Goal: Transaction & Acquisition: Purchase product/service

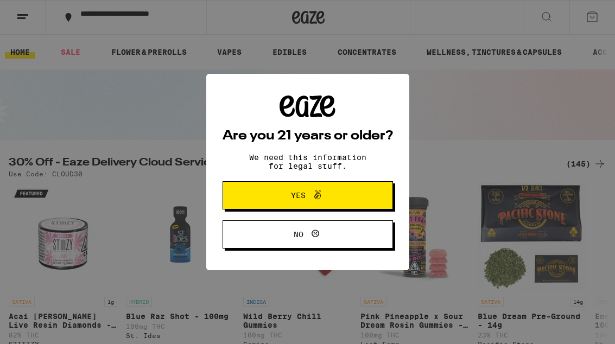
click at [306, 191] on span at bounding box center [314, 195] width 18 height 14
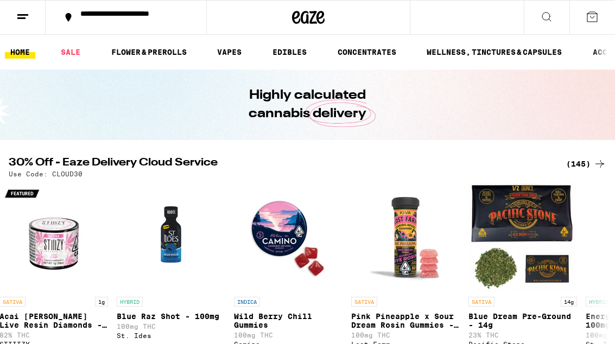
scroll to position [0, 17]
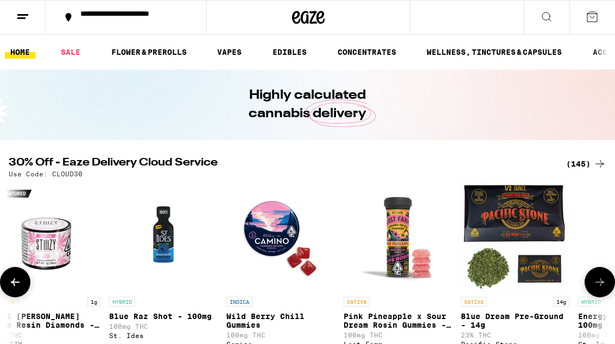
click at [327, 191] on img "Open page for Wild Berry Chill Gummies from Camino" at bounding box center [280, 237] width 108 height 108
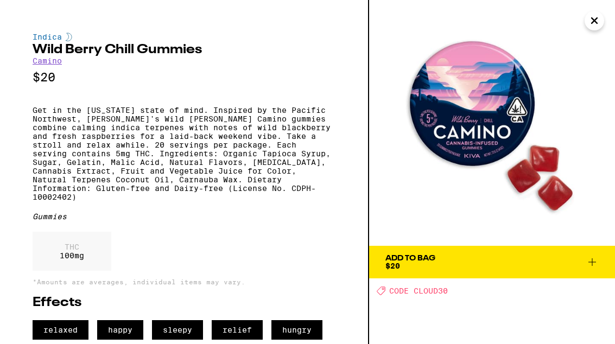
click at [602, 19] on button "Close" at bounding box center [594, 21] width 20 height 20
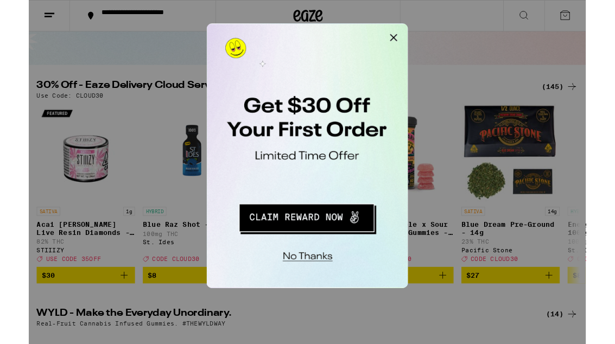
click at [342, 37] on button "Close Modal" at bounding box center [344, 35] width 22 height 22
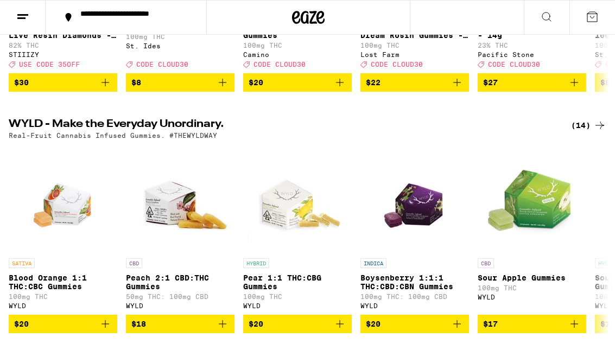
scroll to position [289, 0]
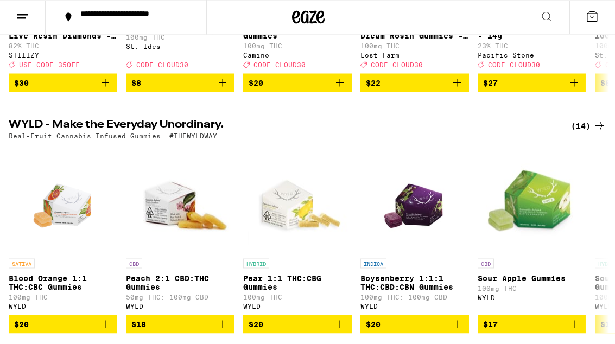
click at [592, 132] on div "(14)" at bounding box center [588, 125] width 35 height 13
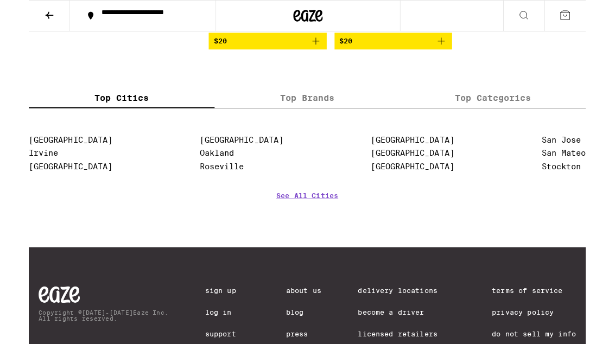
scroll to position [1123, 0]
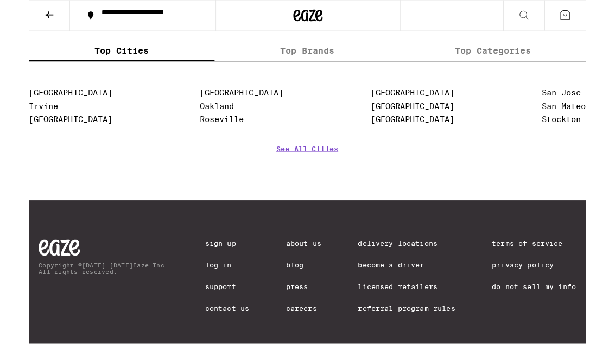
click at [310, 200] on link "See All Cities" at bounding box center [307, 180] width 68 height 40
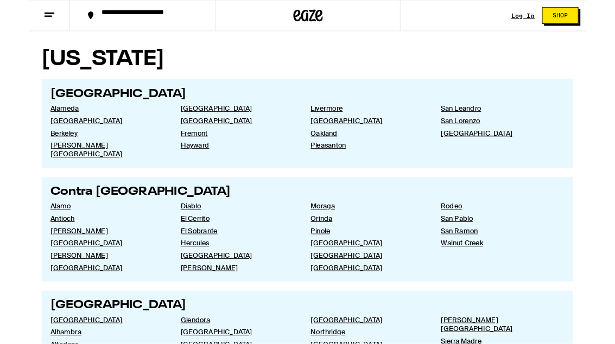
scroll to position [286, 0]
click at [477, 150] on link "[GEOGRAPHIC_DATA]" at bounding box center [518, 147] width 126 height 10
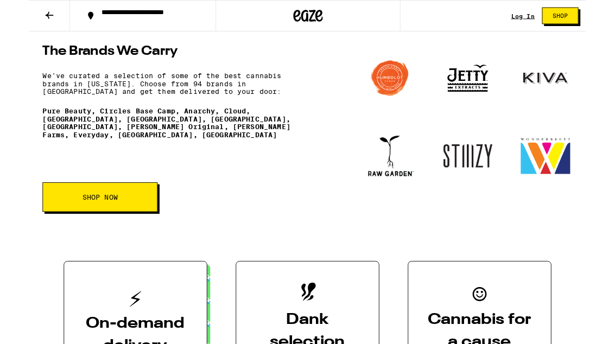
scroll to position [1452, 0]
click at [485, 202] on img at bounding box center [484, 172] width 59 height 59
click at [480, 202] on img at bounding box center [484, 172] width 59 height 59
click at [486, 202] on img at bounding box center [484, 172] width 59 height 59
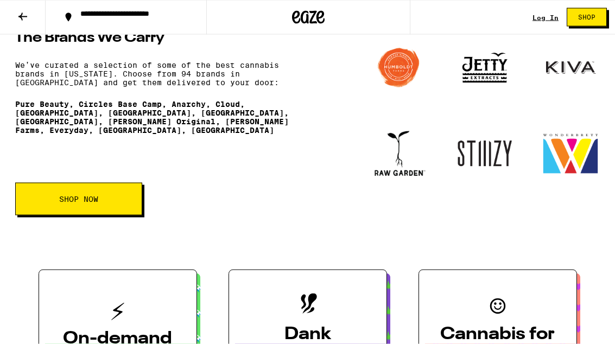
scroll to position [1469, 0]
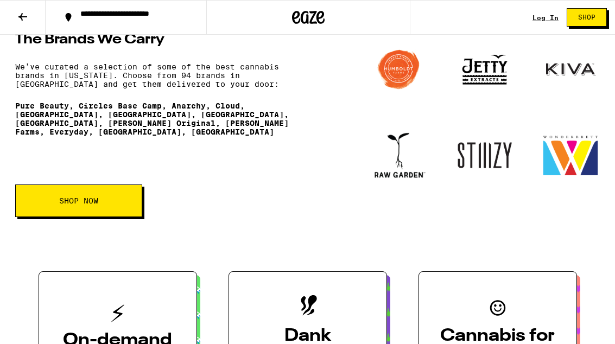
click at [92, 204] on span "SHOP NOW" at bounding box center [78, 201] width 39 height 8
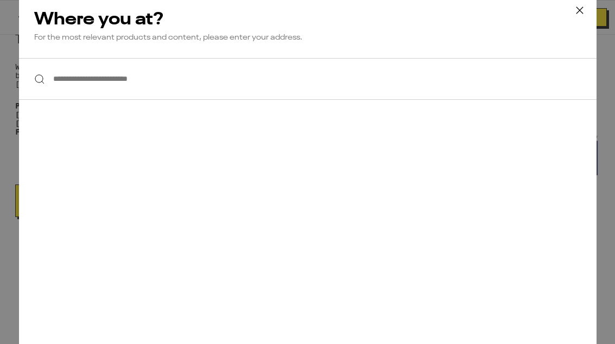
click at [63, 75] on input "**********" at bounding box center [307, 79] width 577 height 42
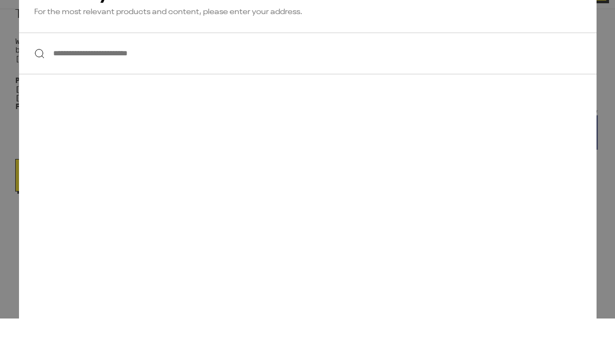
type input "**********"
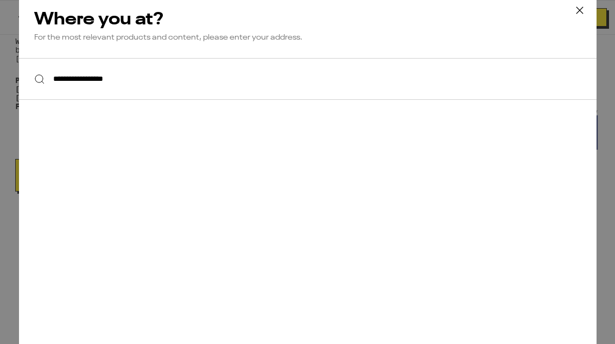
scroll to position [0, 0]
click at [574, 9] on icon at bounding box center [579, 10] width 16 height 16
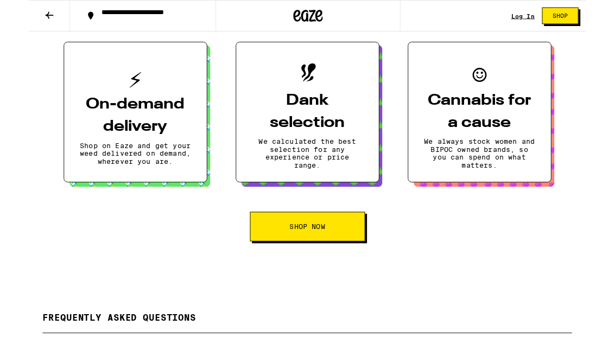
scroll to position [1693, 0]
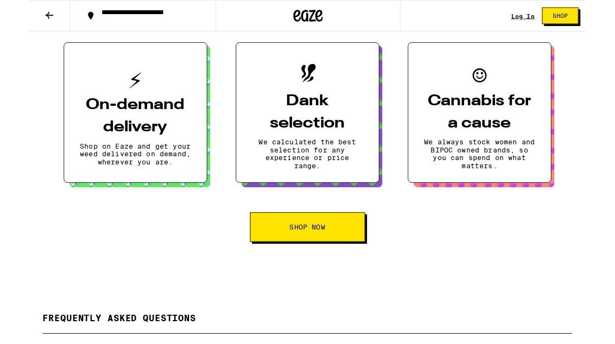
click at [23, 17] on icon at bounding box center [22, 17] width 9 height 8
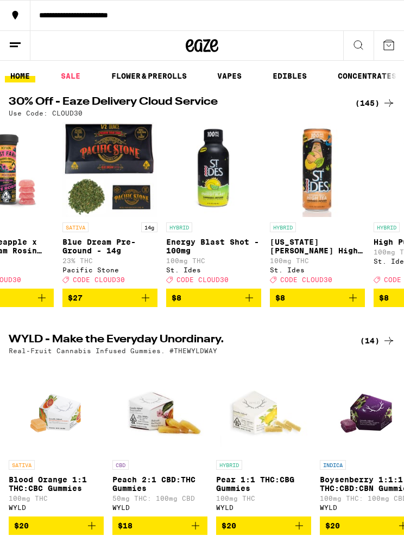
scroll to position [0, 361]
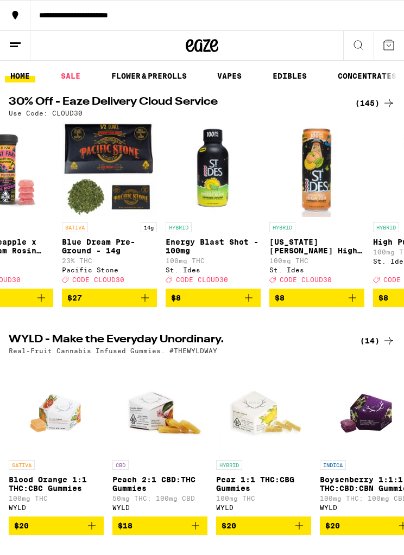
click at [361, 47] on icon at bounding box center [358, 45] width 9 height 9
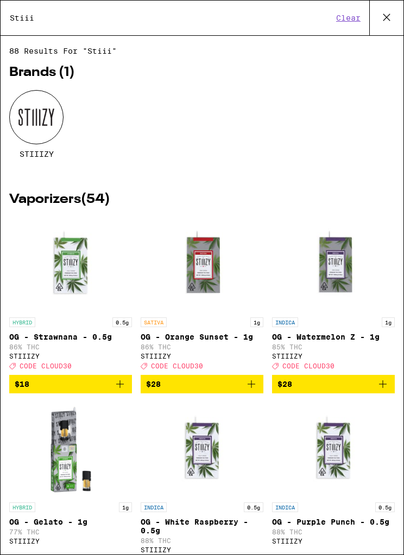
click at [34, 23] on input "Stiii" at bounding box center [170, 18] width 323 height 10
type input "Stiiizy"
click at [45, 124] on div at bounding box center [36, 117] width 54 height 54
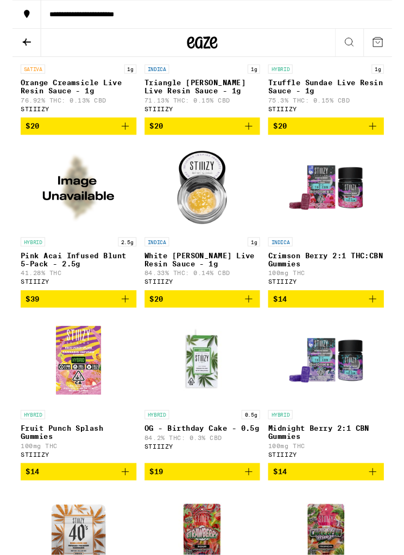
scroll to position [5145, 0]
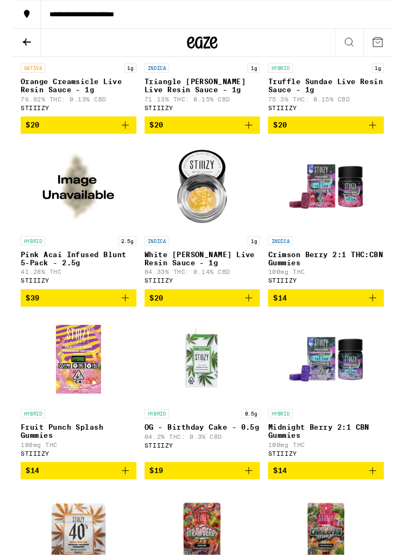
click at [344, 284] on p "Crimson Berry 2:1 THC:CBN Gummies" at bounding box center [333, 275] width 123 height 17
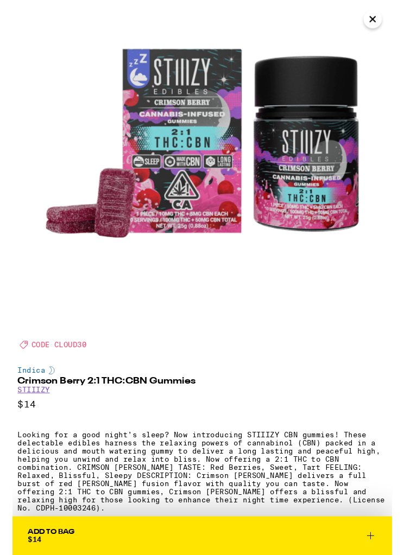
scroll to position [63, 0]
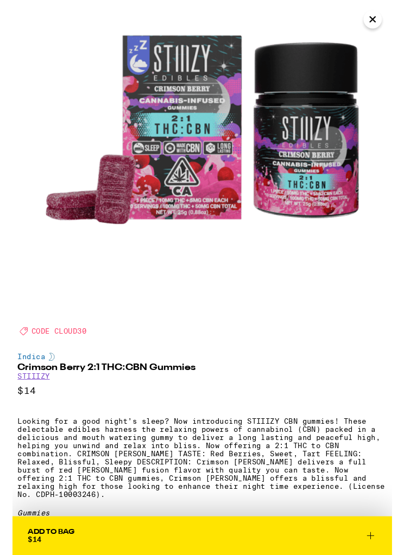
click at [262, 338] on img at bounding box center [202, 139] width 404 height 404
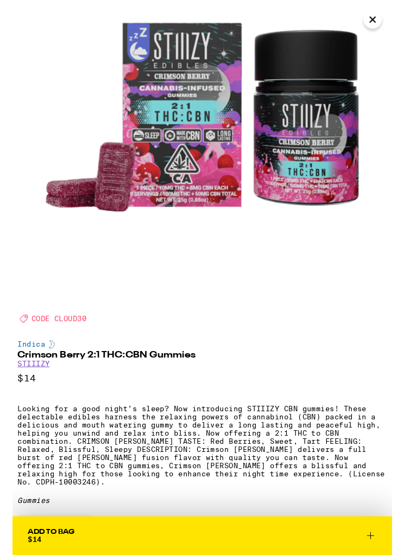
scroll to position [26, 0]
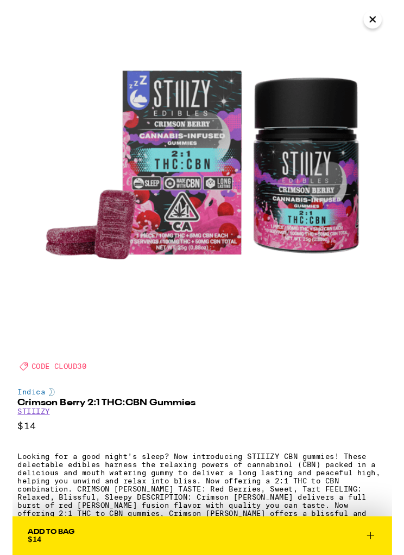
click at [329, 329] on img at bounding box center [202, 176] width 404 height 404
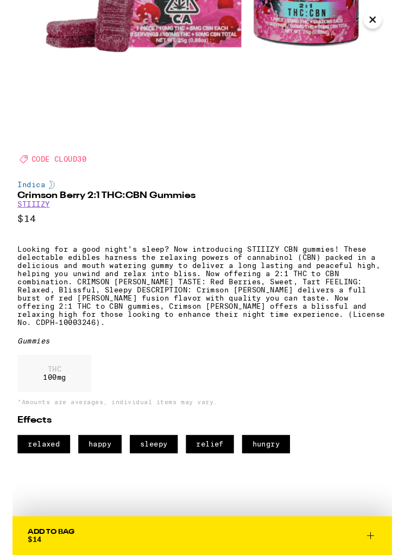
scroll to position [267, 0]
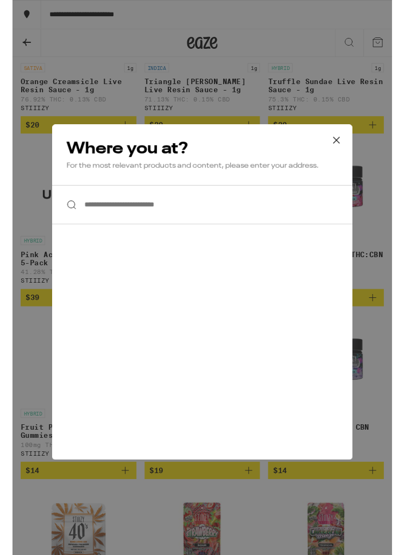
click at [96, 222] on input "**********" at bounding box center [201, 218] width 319 height 42
type input "**********"
click at [340, 149] on icon at bounding box center [344, 149] width 16 height 16
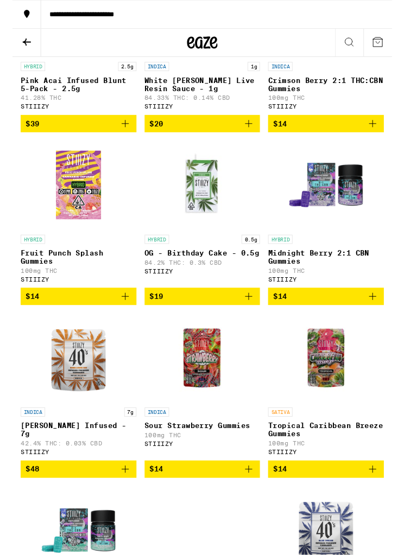
scroll to position [5332, 0]
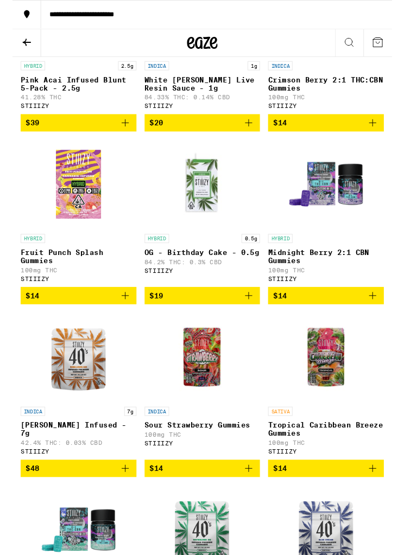
click at [341, 300] on div "HYBRID Midnight [PERSON_NAME] 2:1 CBN Gummies 100mg THC STIIIZY" at bounding box center [333, 274] width 123 height 51
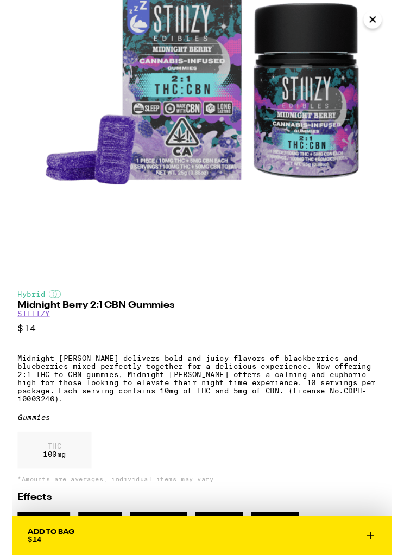
scroll to position [107, 0]
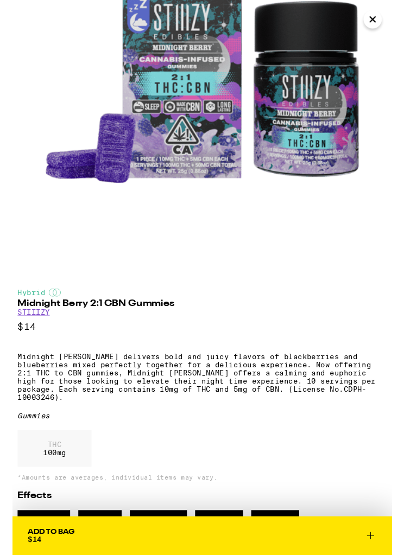
click at [386, 27] on icon "Close" at bounding box center [382, 20] width 13 height 16
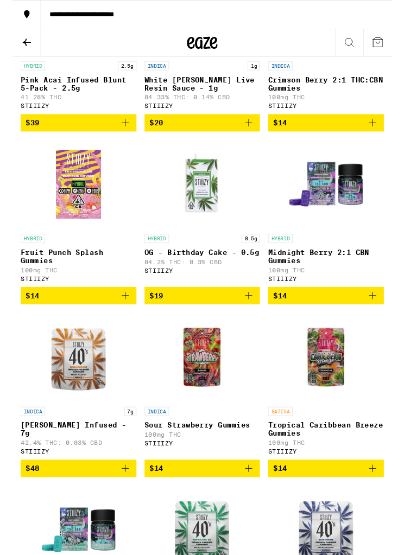
click at [337, 98] on p "Crimson Berry 2:1 THC:CBN Gummies" at bounding box center [333, 88] width 123 height 17
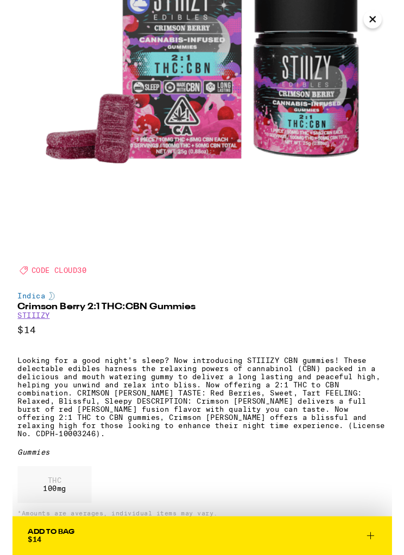
scroll to position [130, 0]
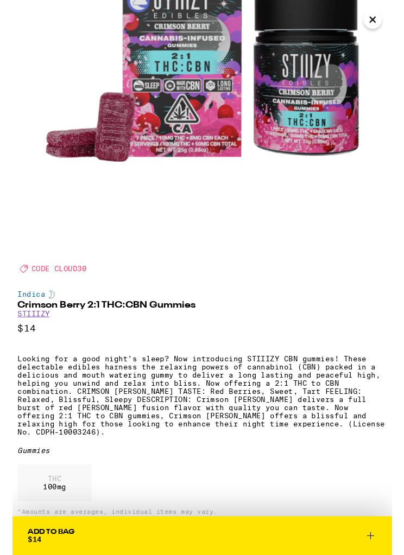
click at [335, 482] on div "Indica Crimson [PERSON_NAME] 2:1 THC:CBN Gummies STIIIZY $14 Looking for a good…" at bounding box center [201, 454] width 393 height 290
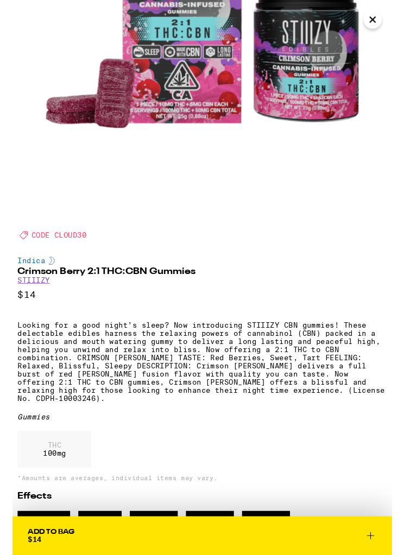
scroll to position [171, 0]
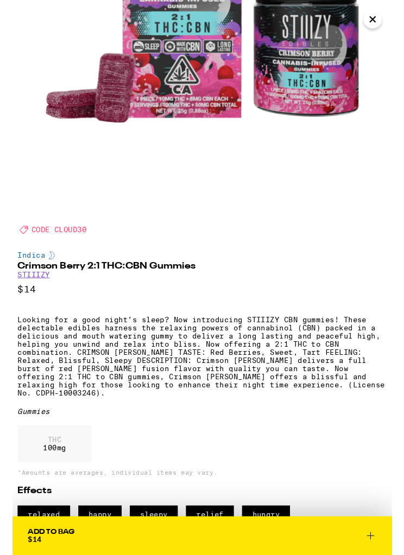
click at [314, 439] on div "Indica Crimson [PERSON_NAME] 2:1 THC:CBN Gummies STIIIZY $14 Looking for a good…" at bounding box center [201, 412] width 393 height 290
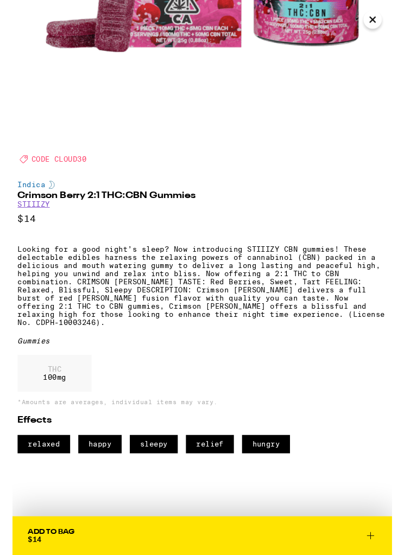
scroll to position [267, 0]
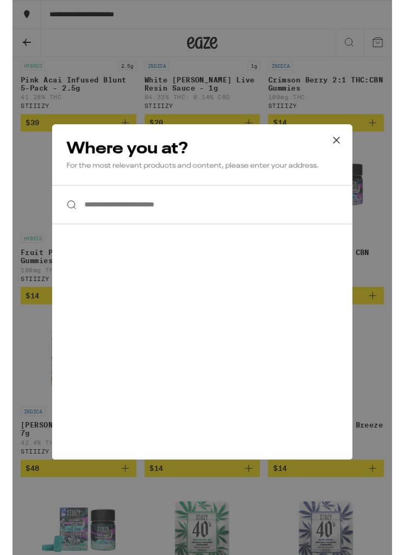
click at [184, 215] on input "**********" at bounding box center [201, 218] width 319 height 42
click at [165, 216] on input "**********" at bounding box center [201, 218] width 319 height 42
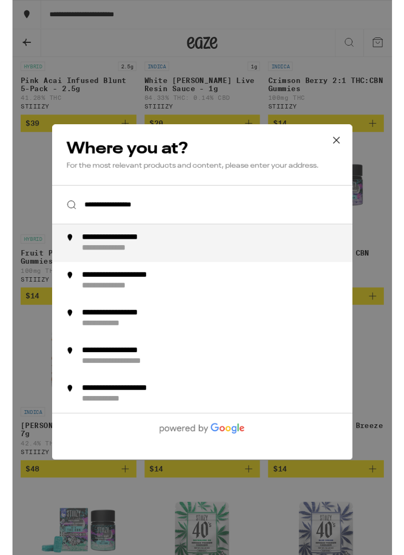
click at [137, 257] on div "**********" at bounding box center [124, 252] width 101 height 11
type input "**********"
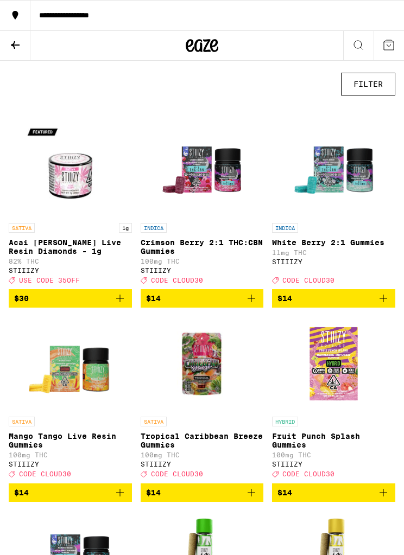
scroll to position [269, 0]
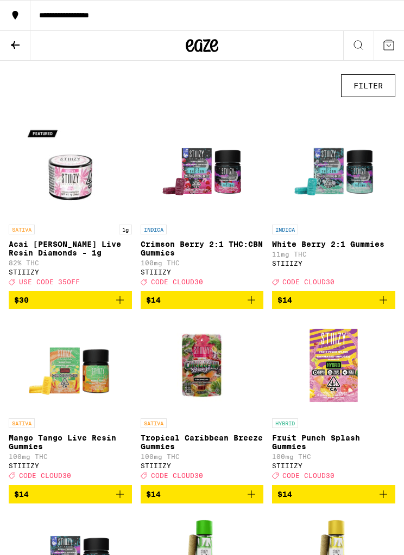
click at [318, 248] on p "White Berry 2:1 Gummies" at bounding box center [333, 244] width 123 height 9
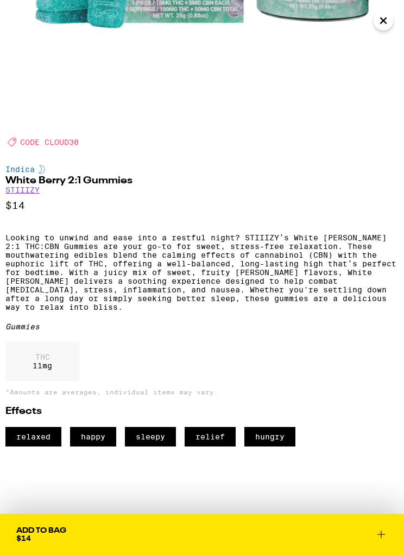
scroll to position [303, 0]
click at [382, 530] on icon at bounding box center [380, 534] width 13 height 13
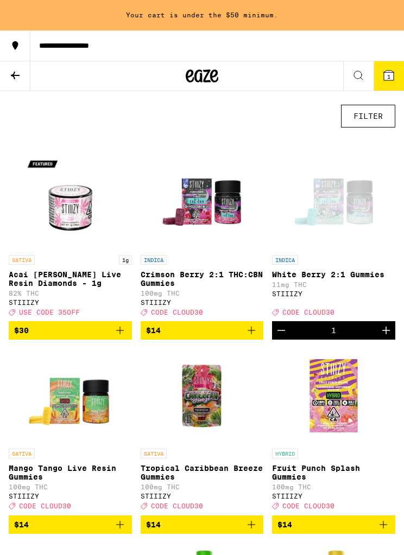
click at [392, 75] on icon at bounding box center [388, 76] width 10 height 10
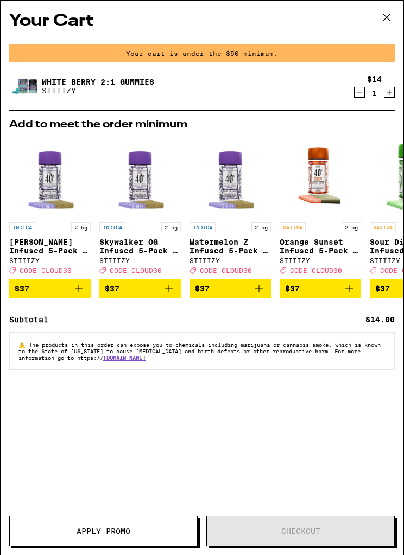
click at [389, 15] on icon at bounding box center [386, 17] width 7 height 7
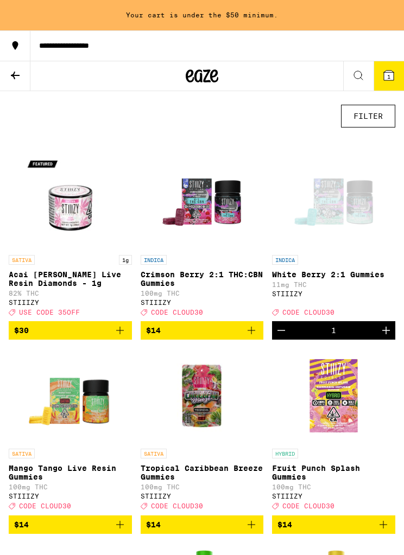
click at [206, 285] on p "Crimson Berry 2:1 THC:CBN Gummies" at bounding box center [201, 278] width 123 height 17
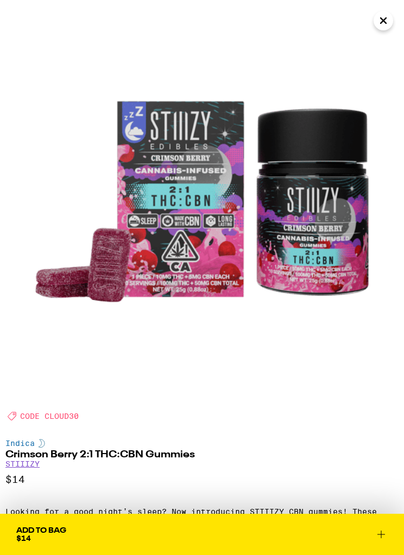
click at [48, 534] on div "Add To Bag" at bounding box center [41, 531] width 50 height 8
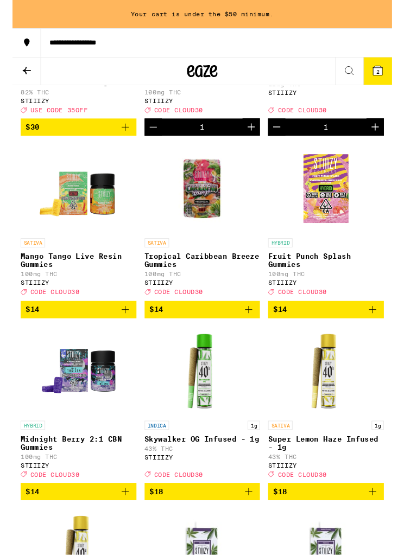
click at [89, 418] on img "Open page for Midnight Berry 2:1 CBN Gummies from STIIIZY" at bounding box center [70, 395] width 95 height 95
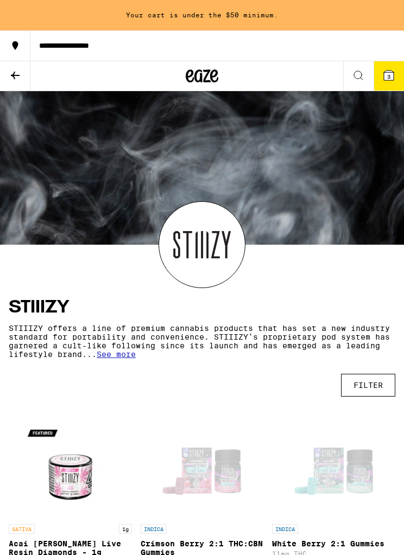
click at [99, 46] on div "**********" at bounding box center [216, 46] width 373 height 8
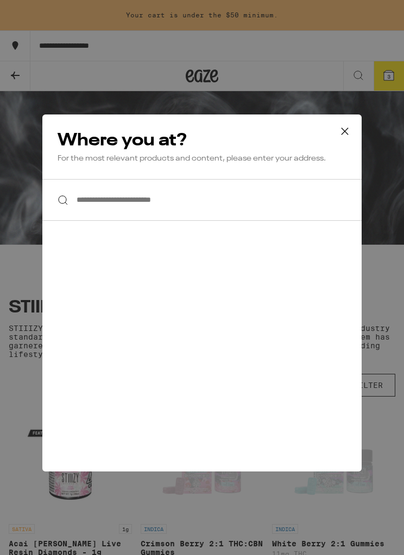
click at [84, 202] on input "**********" at bounding box center [201, 200] width 319 height 42
click at [152, 207] on input "**********" at bounding box center [201, 200] width 319 height 42
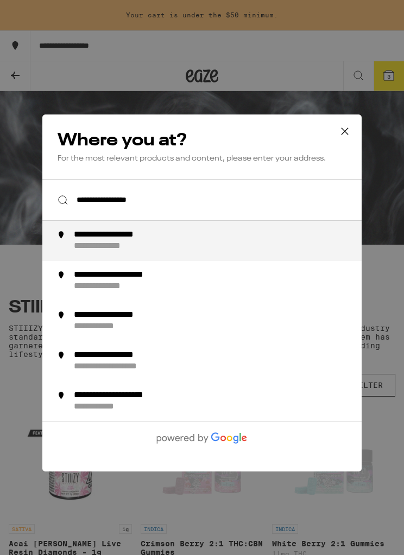
click at [122, 246] on div "**********" at bounding box center [113, 246] width 79 height 11
type input "**********"
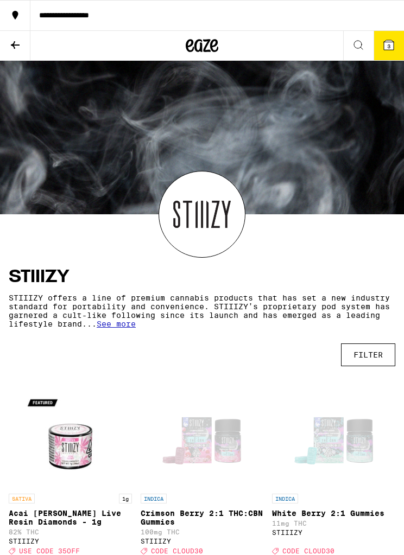
click at [361, 53] on button at bounding box center [358, 46] width 30 height 30
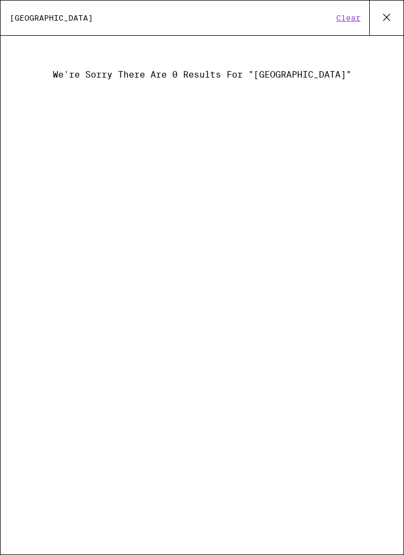
type input "[GEOGRAPHIC_DATA]"
click at [348, 18] on button "Clear" at bounding box center [348, 18] width 31 height 10
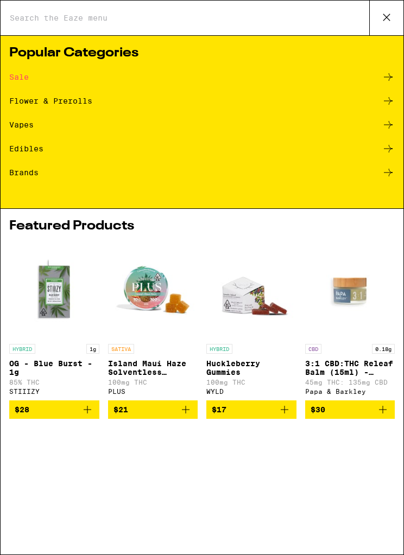
click at [23, 76] on div "Sale" at bounding box center [19, 77] width 20 height 8
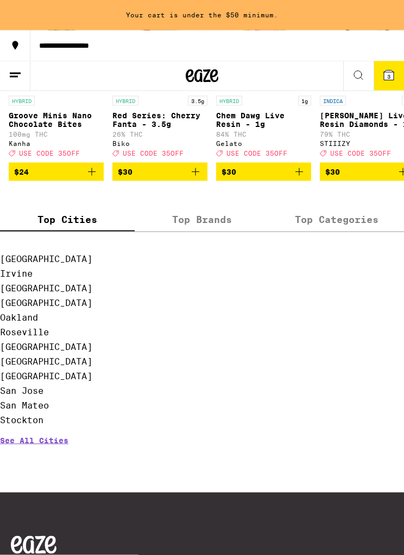
scroll to position [426, 0]
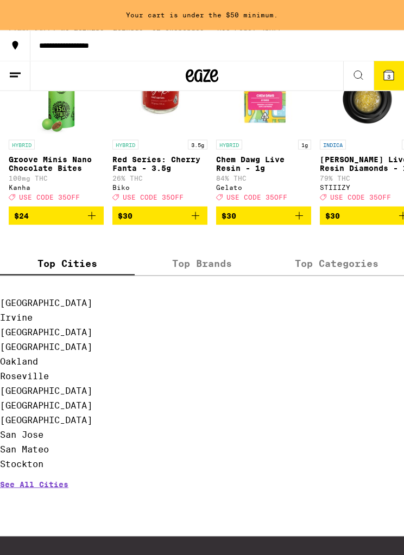
click at [50, 513] on link "See All Cities" at bounding box center [34, 500] width 68 height 40
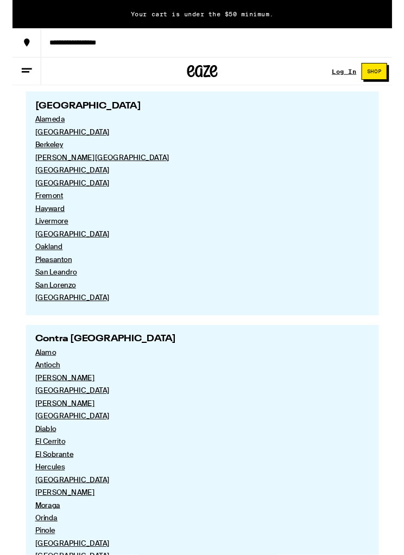
scroll to position [306, 0]
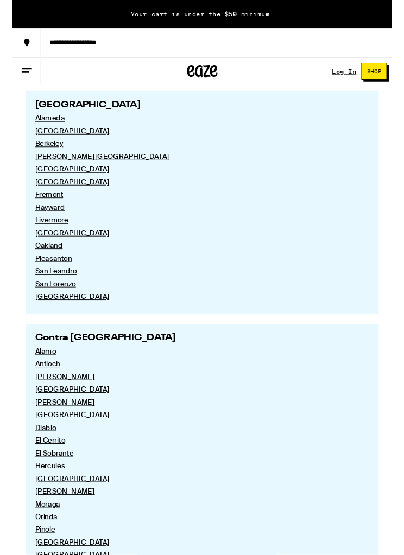
click at [46, 321] on link "[GEOGRAPHIC_DATA]" at bounding box center [197, 316] width 346 height 10
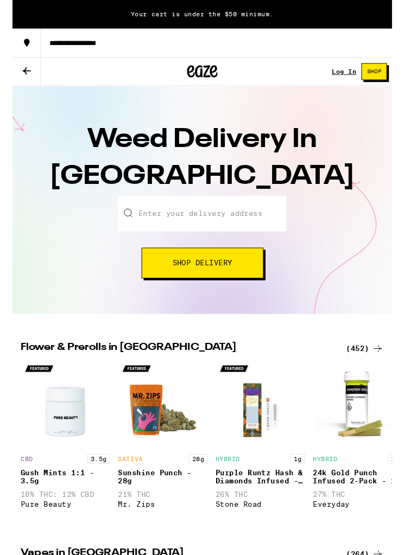
click at [158, 219] on input "Enter your delivery address" at bounding box center [201, 227] width 179 height 38
type input "[GEOGRAPHIC_DATA]"
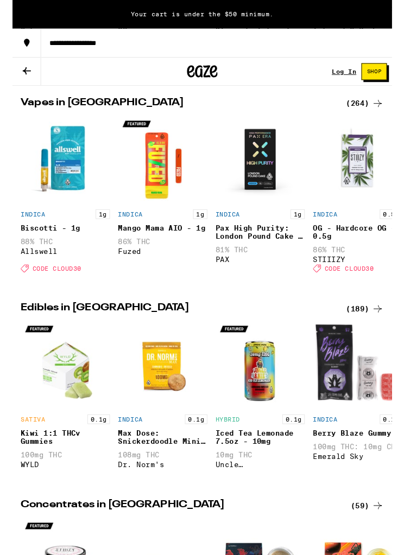
click at [10, 82] on button at bounding box center [15, 76] width 30 height 30
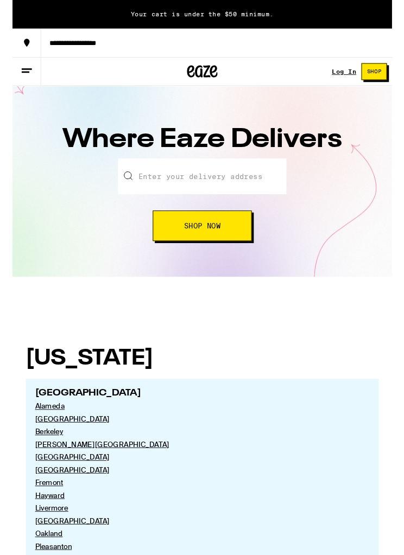
click at [394, 74] on button "Shop" at bounding box center [384, 76] width 27 height 18
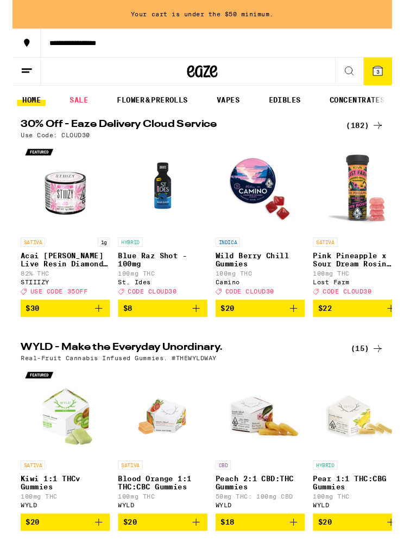
click at [357, 67] on button at bounding box center [358, 76] width 30 height 30
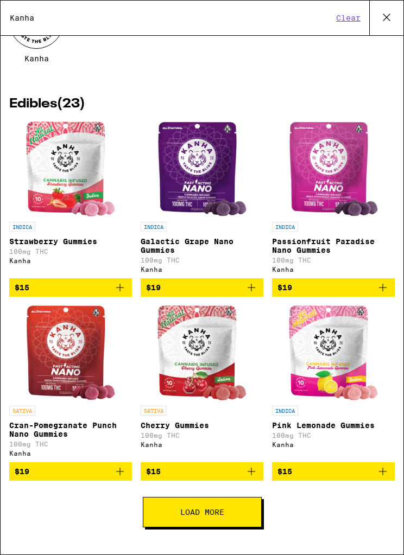
scroll to position [113, 0]
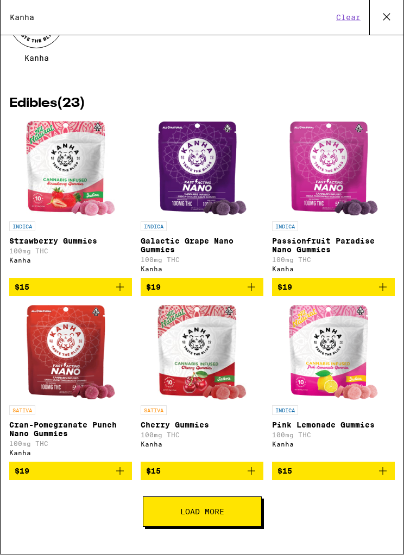
type input "Kanha"
click at [210, 508] on span "Load More" at bounding box center [202, 512] width 44 height 8
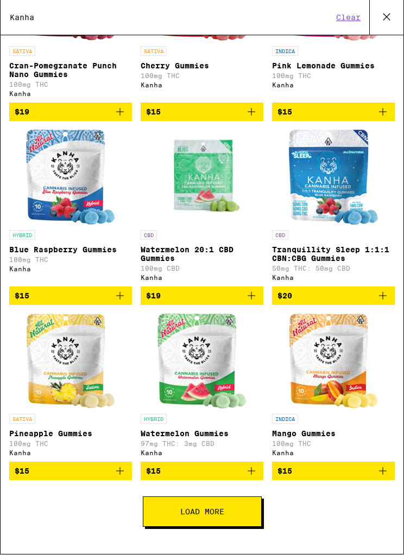
scroll to position [485, 0]
click at [212, 509] on span "Load More" at bounding box center [202, 512] width 44 height 8
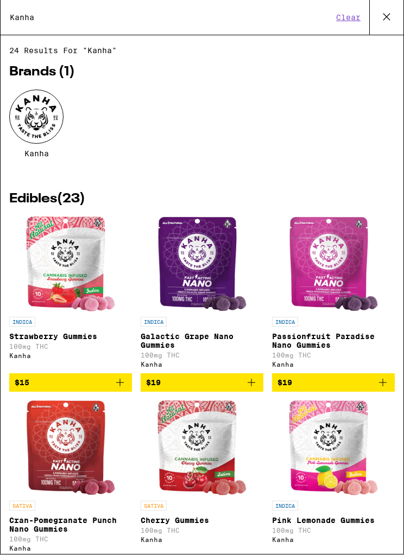
scroll to position [0, 0]
click at [386, 14] on icon at bounding box center [386, 17] width 16 height 16
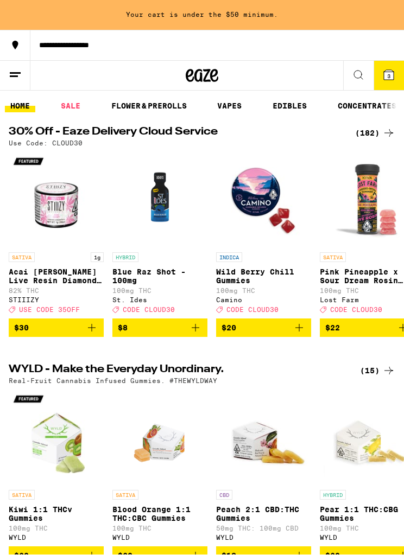
click at [359, 75] on icon at bounding box center [357, 75] width 13 height 13
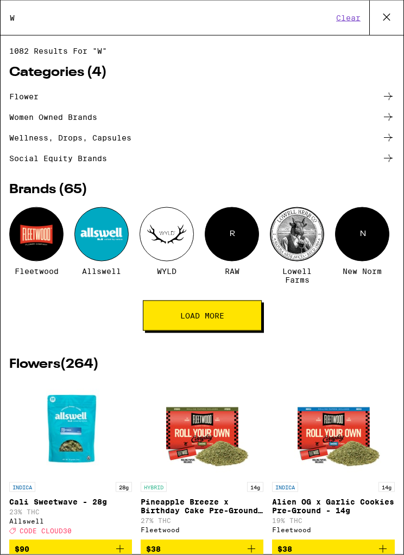
type input "W"
click at [177, 237] on div at bounding box center [166, 234] width 54 height 54
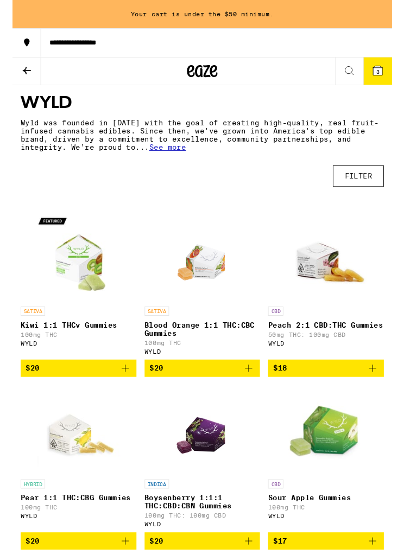
scroll to position [199, 0]
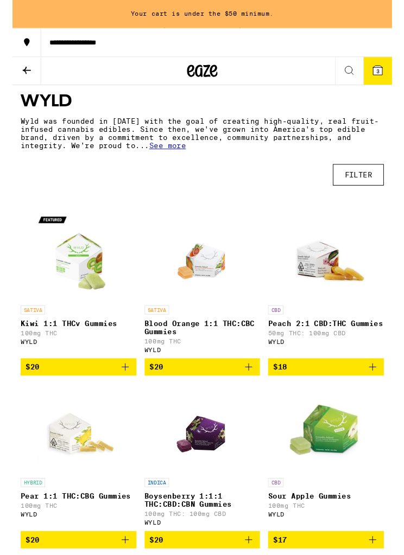
click at [386, 79] on icon at bounding box center [388, 76] width 10 height 10
